Goal: Navigation & Orientation: Find specific page/section

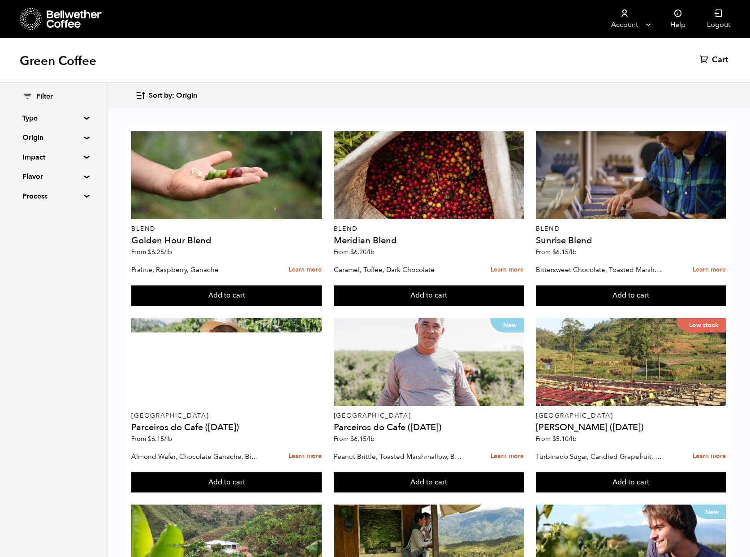
click at [35, 19] on icon at bounding box center [31, 19] width 22 height 23
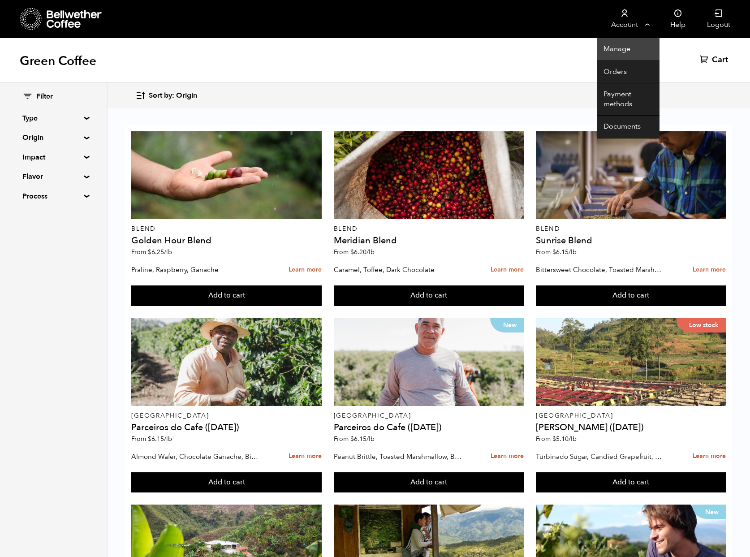
click at [632, 51] on link "Manage" at bounding box center [628, 49] width 63 height 23
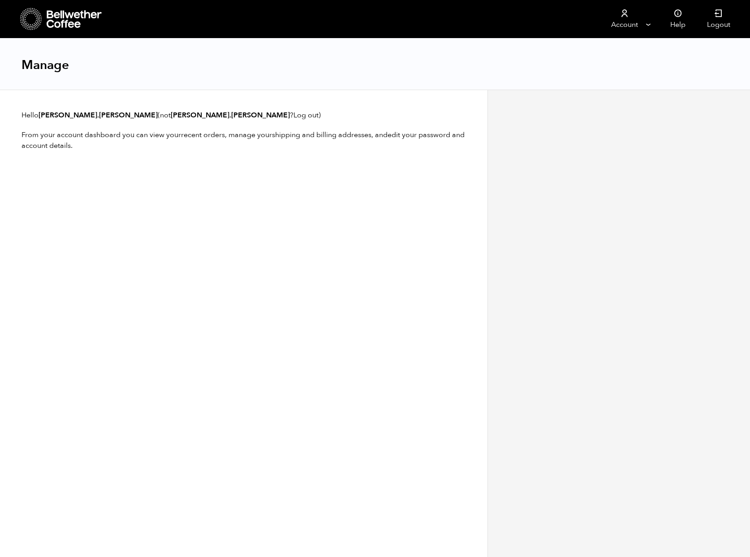
click at [57, 20] on icon at bounding box center [75, 19] width 56 height 18
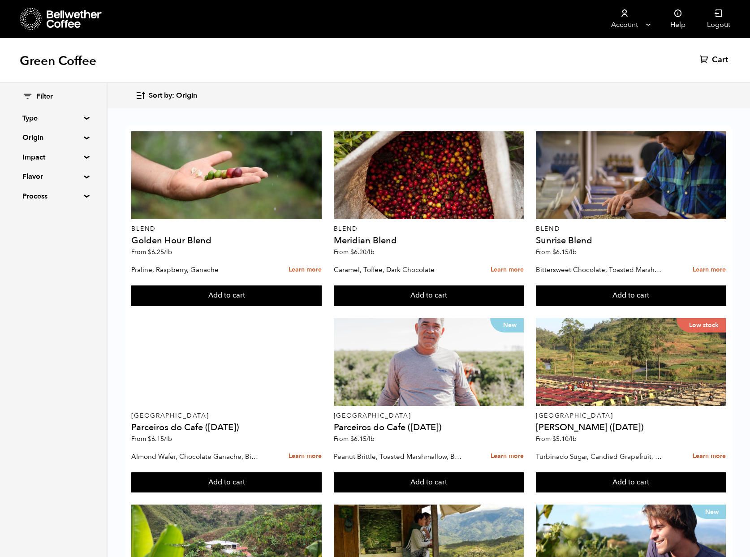
click at [32, 25] on icon at bounding box center [31, 19] width 22 height 23
